Goal: Information Seeking & Learning: Learn about a topic

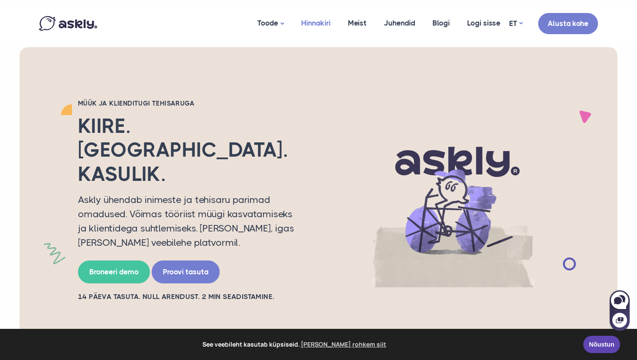
click at [317, 27] on link "Hinnakiri" at bounding box center [315, 23] width 47 height 42
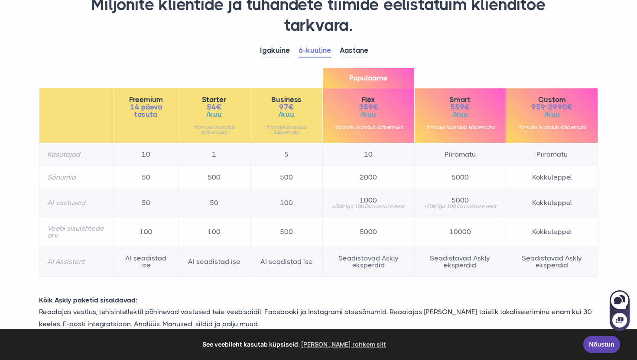
scroll to position [92, 0]
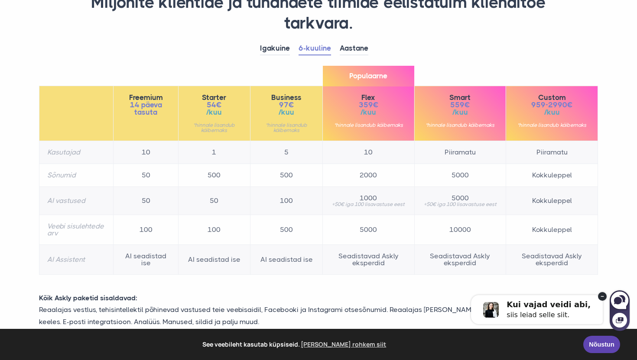
click at [602, 296] on icon at bounding box center [601, 296] width 3 height 1
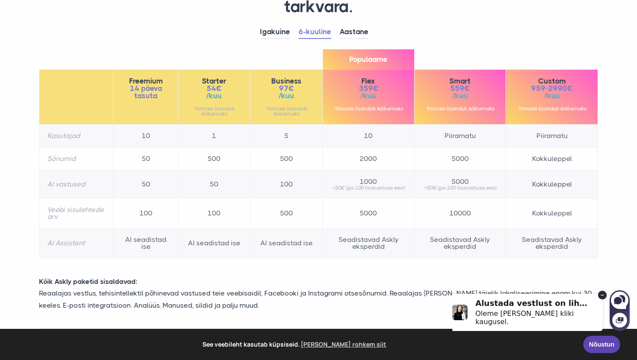
scroll to position [123, 0]
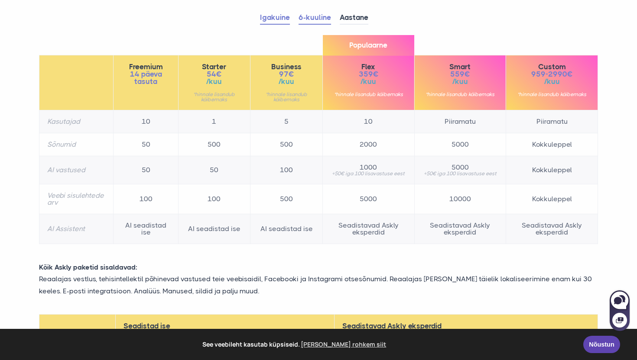
click at [270, 19] on link "Igakuine" at bounding box center [275, 17] width 30 height 13
click at [307, 22] on link "6-kuuline" at bounding box center [314, 17] width 32 height 13
click at [285, 21] on link "Igakuine" at bounding box center [275, 17] width 30 height 13
click at [351, 19] on link "Aastane" at bounding box center [353, 17] width 29 height 13
click at [318, 19] on link "6-kuuline" at bounding box center [314, 17] width 32 height 13
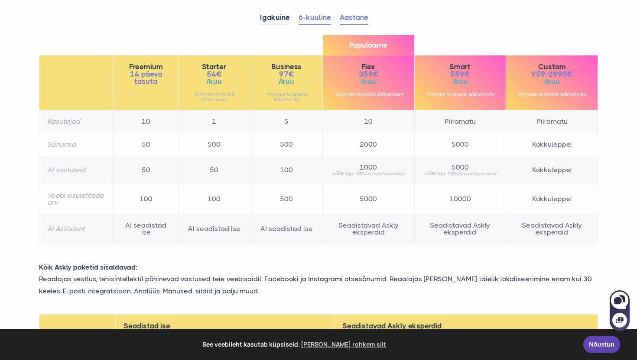
click at [355, 14] on link "Aastane" at bounding box center [353, 17] width 29 height 13
click at [313, 16] on link "6-kuuline" at bounding box center [314, 17] width 32 height 13
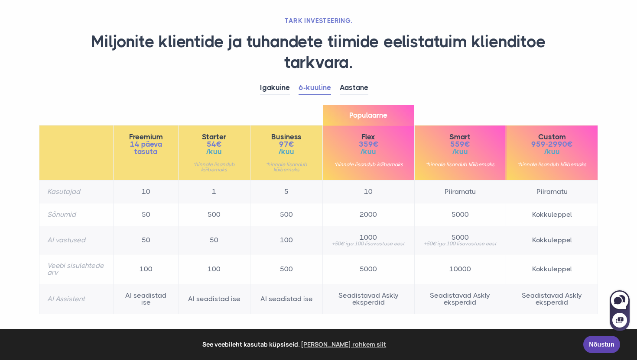
scroll to position [0, 0]
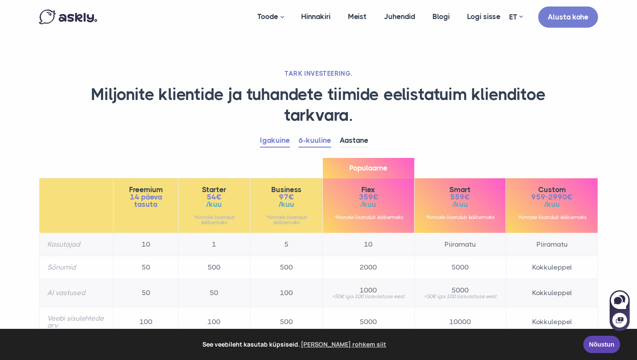
click at [278, 140] on link "Igakuine" at bounding box center [275, 140] width 30 height 13
click at [520, 17] on link "ET" at bounding box center [515, 17] width 13 height 13
click at [515, 38] on link "EN" at bounding box center [515, 40] width 35 height 15
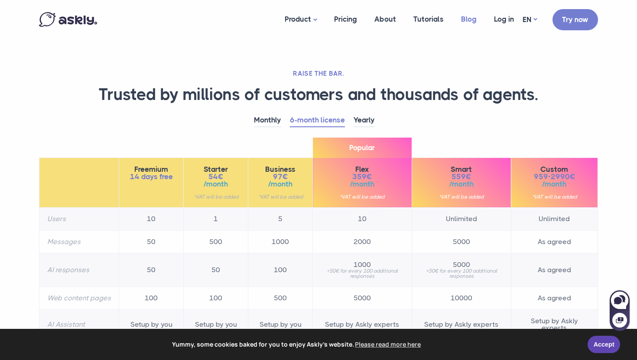
click at [478, 20] on link "Blog" at bounding box center [468, 19] width 33 height 33
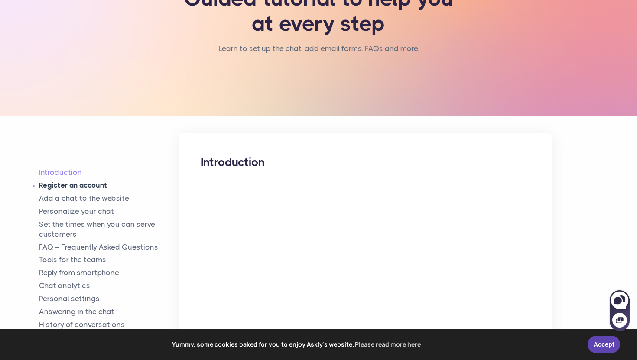
click at [85, 187] on link "Register an account" at bounding box center [109, 186] width 140 height 10
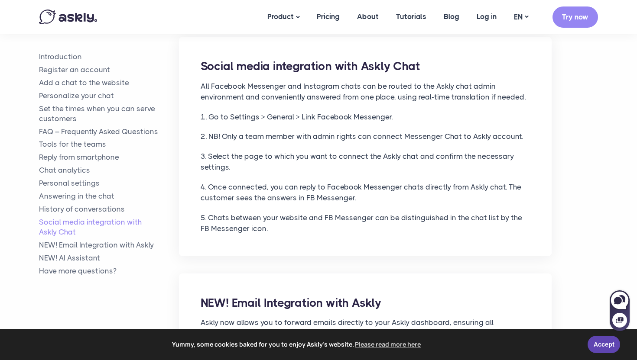
scroll to position [3848, 0]
